Goal: Task Accomplishment & Management: Complete application form

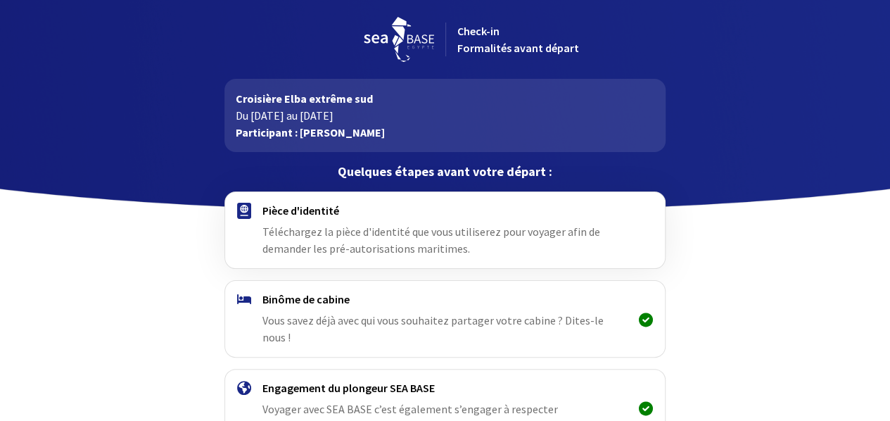
scroll to position [86, 0]
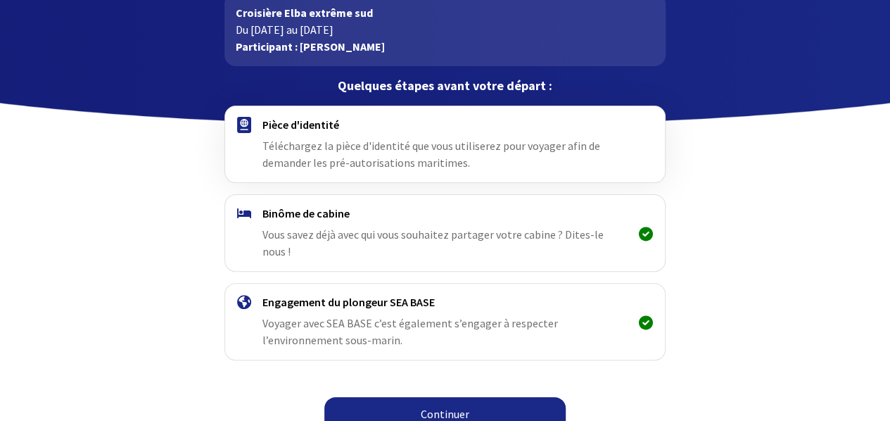
click at [342, 1] on link "Continuer" at bounding box center [444, 414] width 241 height 34
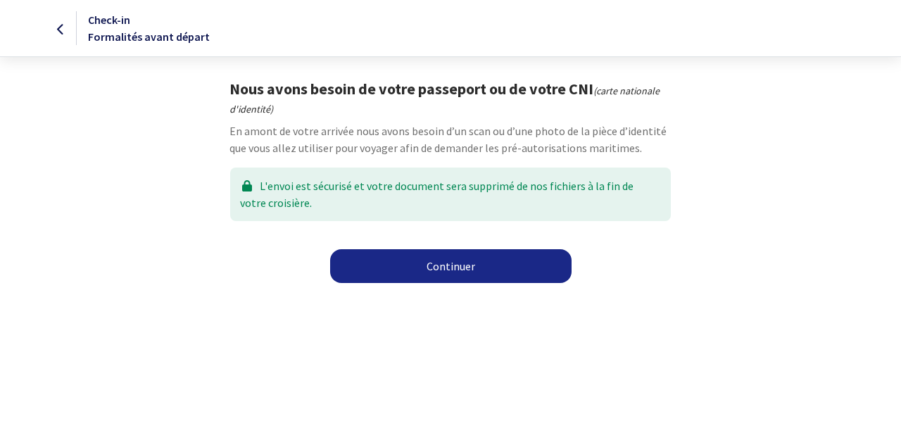
click at [511, 265] on link "Continuer" at bounding box center [450, 266] width 241 height 34
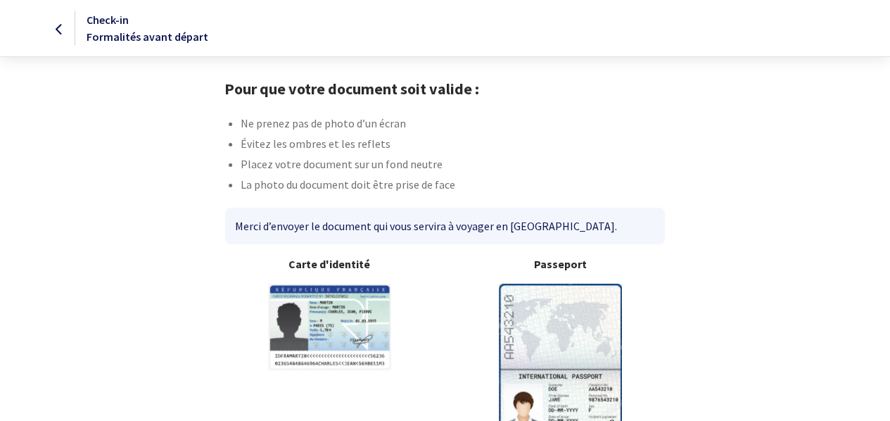
scroll to position [104, 0]
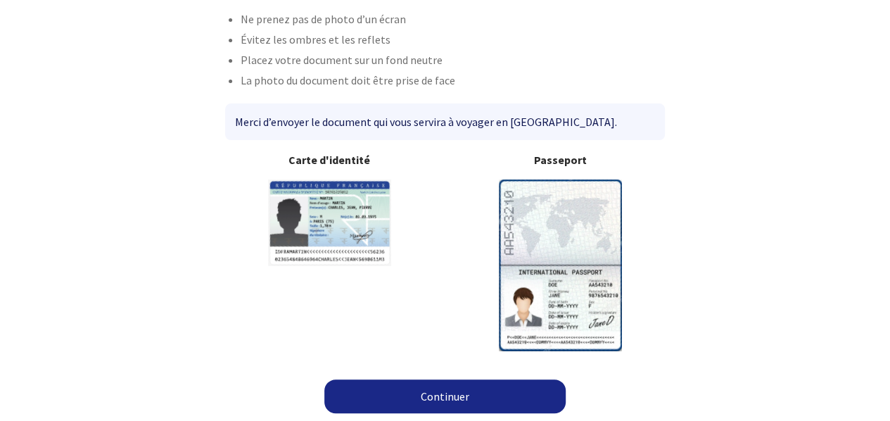
click at [528, 383] on link "Continuer" at bounding box center [444, 396] width 241 height 34
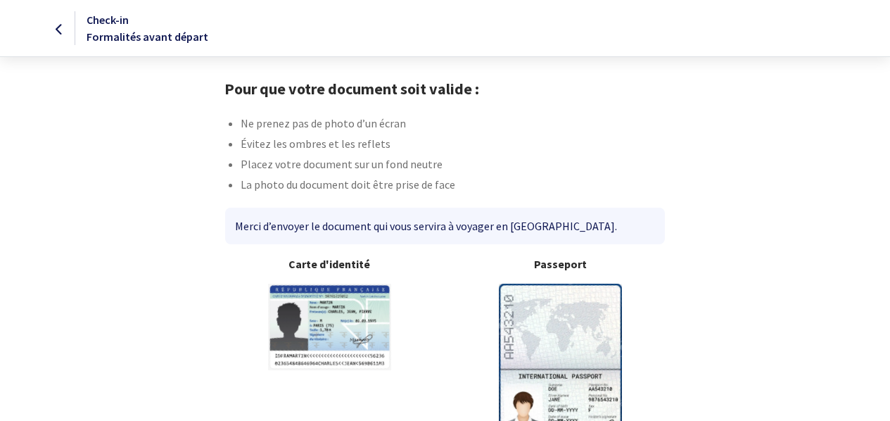
scroll to position [104, 0]
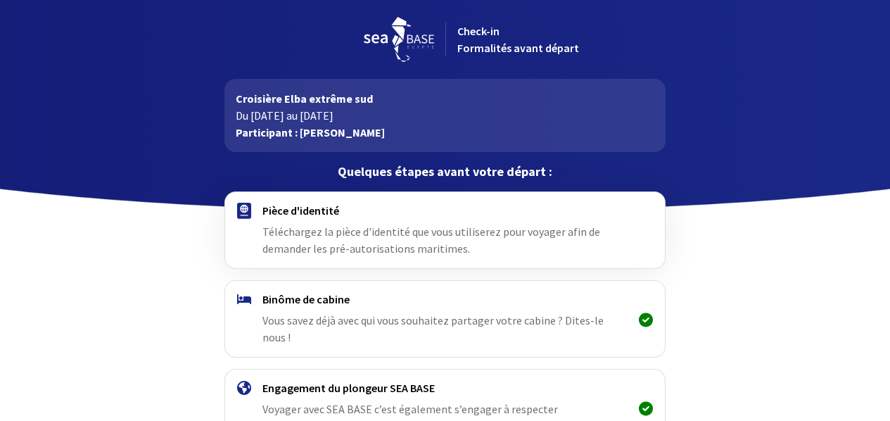
scroll to position [86, 0]
